Goal: Task Accomplishment & Management: Use online tool/utility

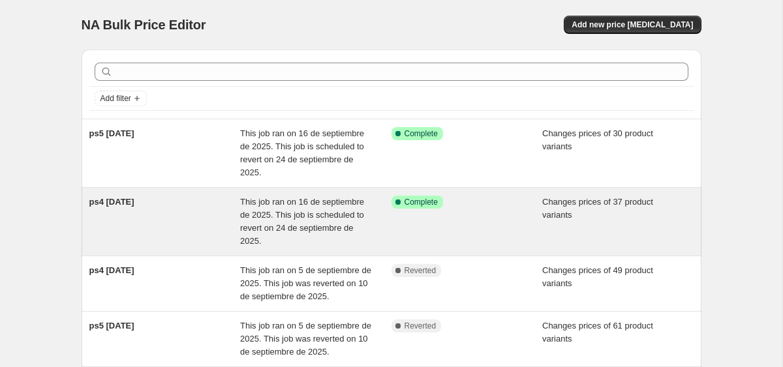
click at [185, 215] on div "ps4 [DATE]" at bounding box center [164, 222] width 151 height 52
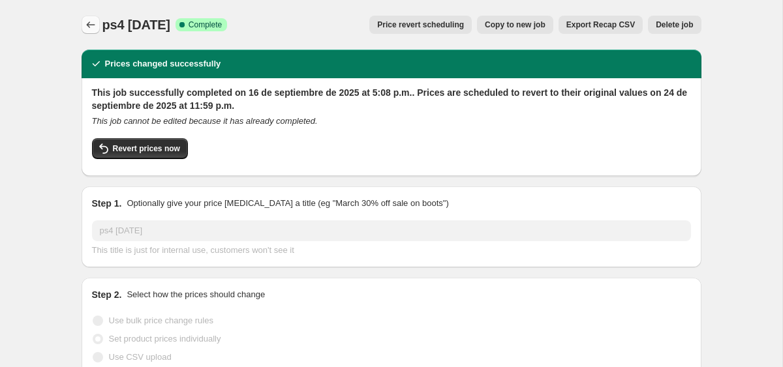
click at [93, 19] on icon "Price change jobs" at bounding box center [90, 24] width 13 height 13
